Goal: Transaction & Acquisition: Download file/media

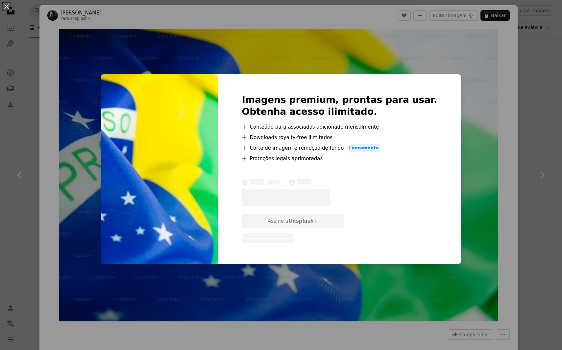
scroll to position [671, 0]
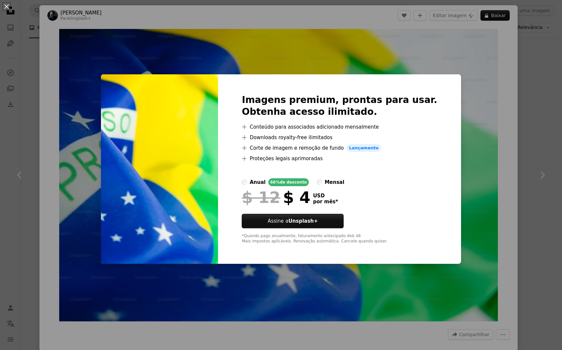
click at [479, 101] on div "An X shape Imagens premium, prontas para usar. Obtenha acesso ilimitado. A plus…" at bounding box center [281, 175] width 562 height 350
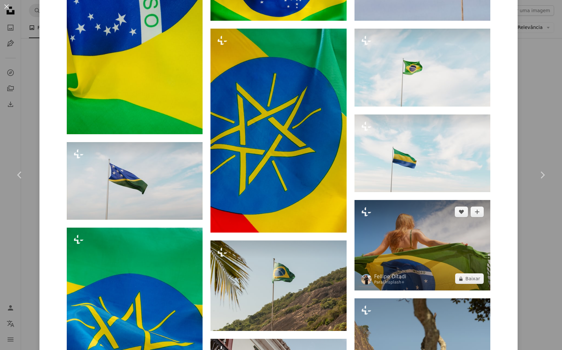
scroll to position [707, 0]
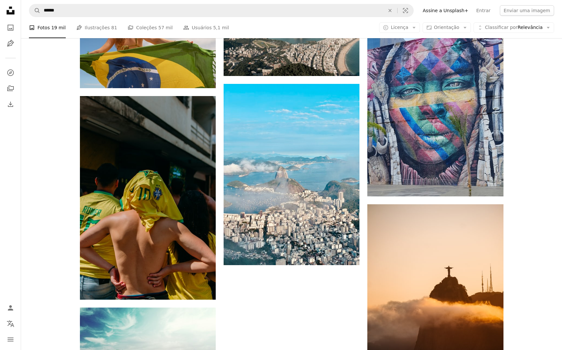
scroll to position [1817, 0]
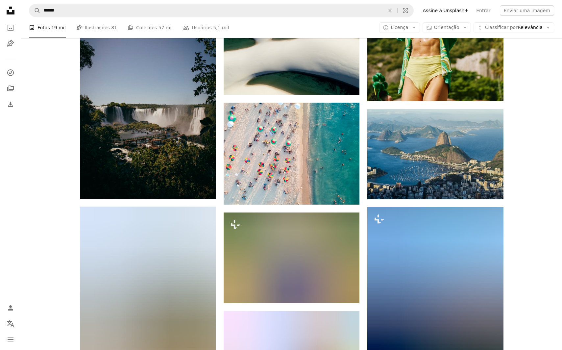
scroll to position [2408, 0]
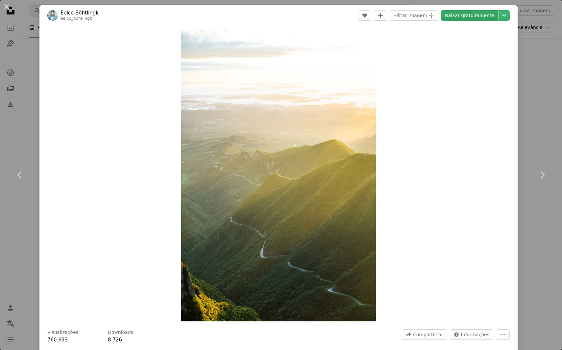
click at [468, 15] on link "Baixar gratuitamente" at bounding box center [469, 15] width 57 height 11
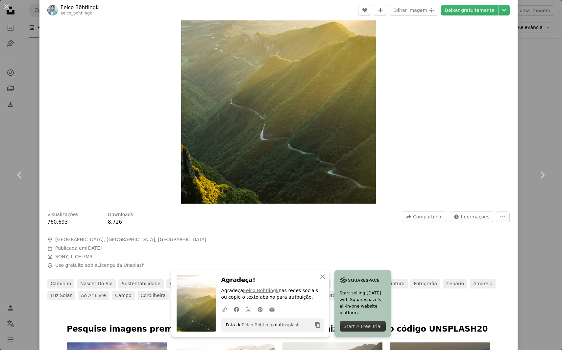
scroll to position [118, 0]
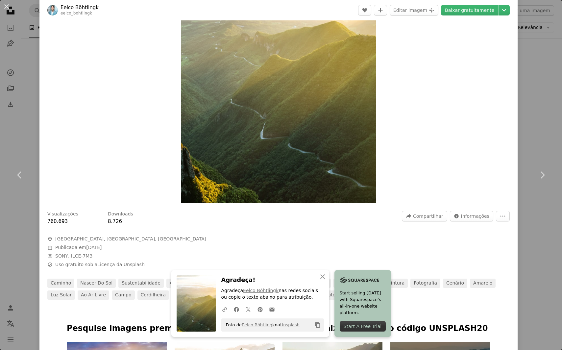
drag, startPoint x: 114, startPoint y: 240, endPoint x: 182, endPoint y: 244, distance: 68.5
click at [181, 242] on span "[GEOGRAPHIC_DATA], [GEOGRAPHIC_DATA], [GEOGRAPHIC_DATA]" at bounding box center [130, 239] width 151 height 7
click at [182, 244] on div "A map marker [GEOGRAPHIC_DATA], [GEOGRAPHIC_DATA], [GEOGRAPHIC_DATA] Calendar o…" at bounding box center [145, 252] width 197 height 32
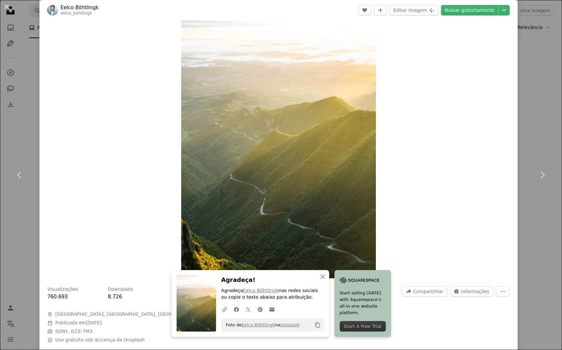
scroll to position [39, 0]
